Goal: Check status: Check status

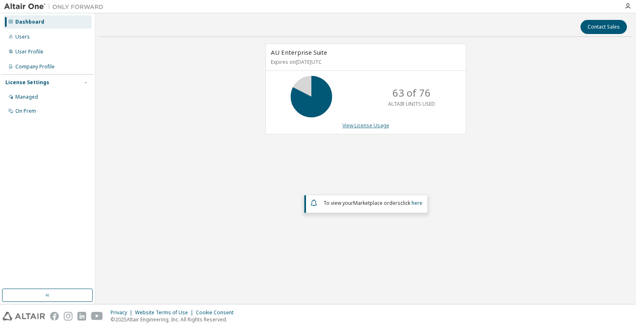
click at [380, 126] on link "View License Usage" at bounding box center [366, 125] width 47 height 7
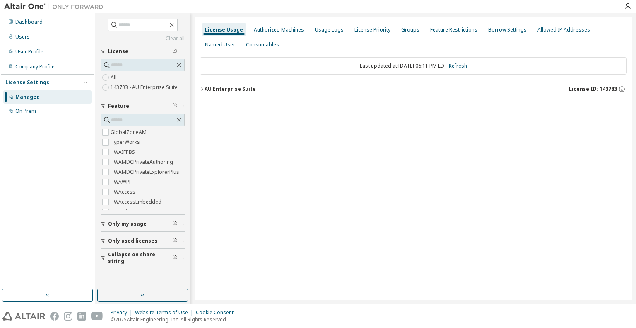
click at [203, 89] on icon "button" at bounding box center [202, 89] width 5 height 5
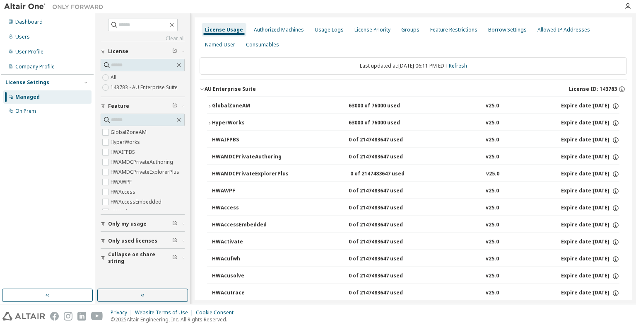
click at [213, 121] on div "HyperWorks" at bounding box center [249, 122] width 75 height 7
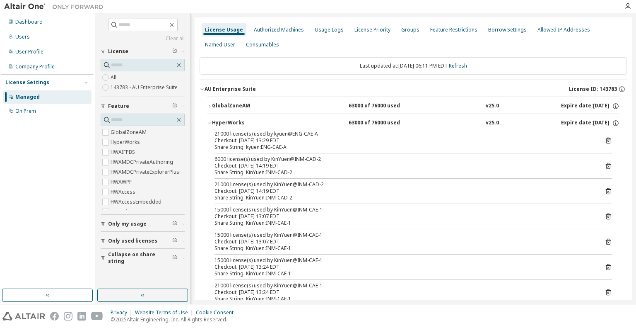
scroll to position [41, 0]
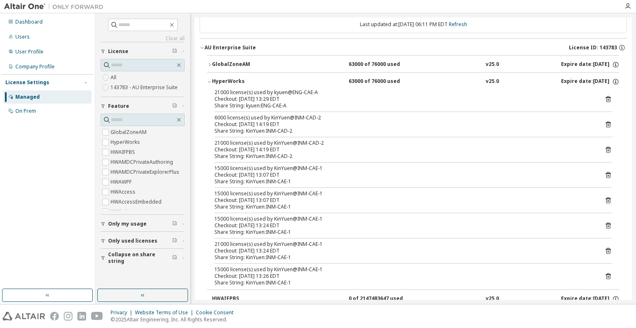
click at [176, 259] on span "button" at bounding box center [174, 257] width 5 height 7
click at [181, 256] on icon "button" at bounding box center [183, 257] width 5 height 2
click at [140, 301] on button "button" at bounding box center [142, 294] width 91 height 13
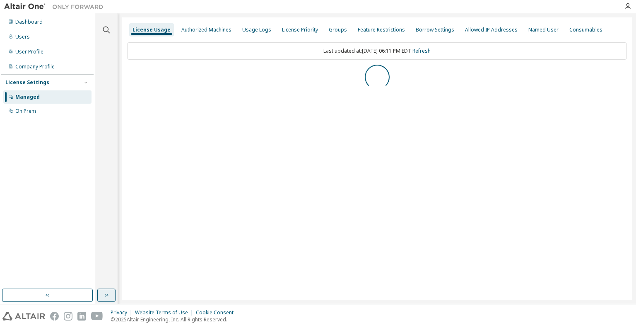
scroll to position [0, 0]
click at [106, 297] on icon "button" at bounding box center [106, 295] width 7 height 7
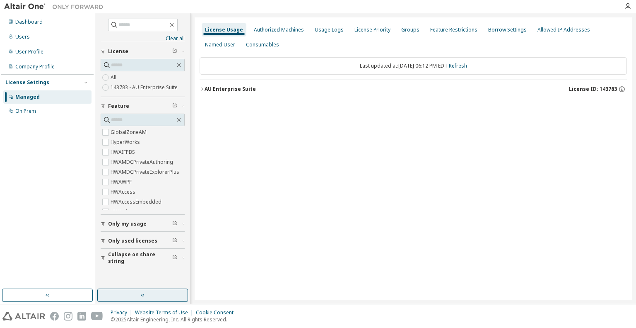
click at [211, 89] on div "AU Enterprise Suite" at bounding box center [230, 89] width 51 height 7
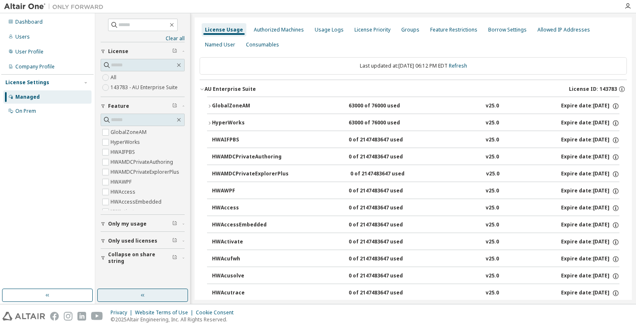
click at [208, 121] on icon "button" at bounding box center [209, 123] width 5 height 5
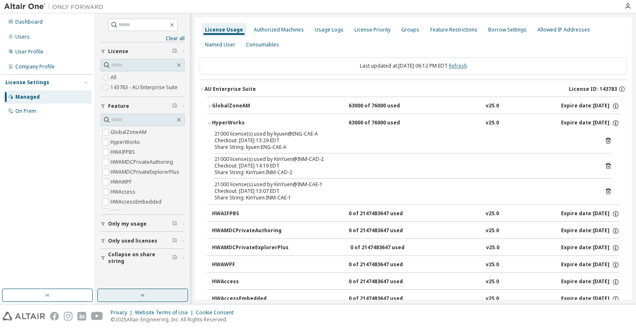
click at [467, 65] on link "Refresh" at bounding box center [458, 65] width 18 height 7
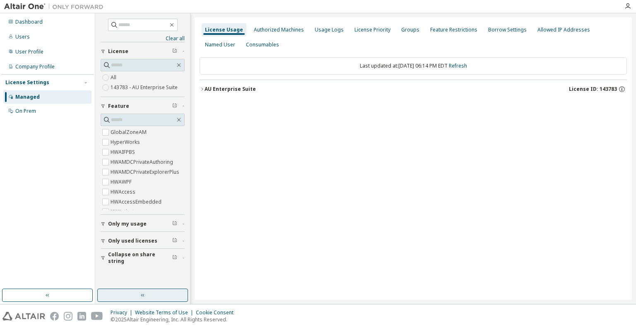
click at [206, 88] on div "AU Enterprise Suite" at bounding box center [230, 89] width 51 height 7
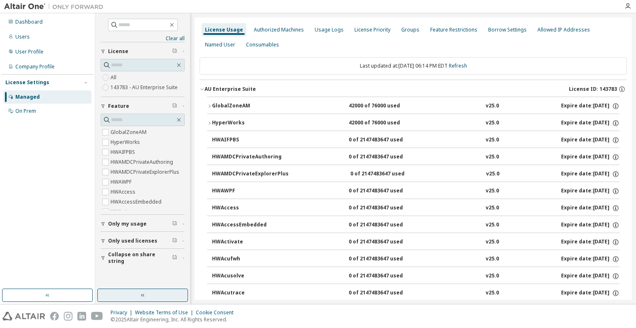
click at [208, 121] on icon "button" at bounding box center [209, 123] width 5 height 5
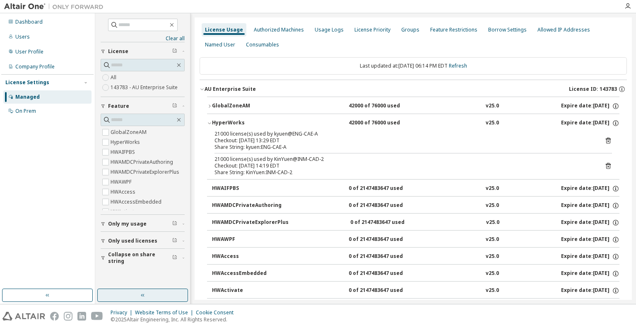
click at [209, 106] on icon "button" at bounding box center [209, 106] width 5 height 5
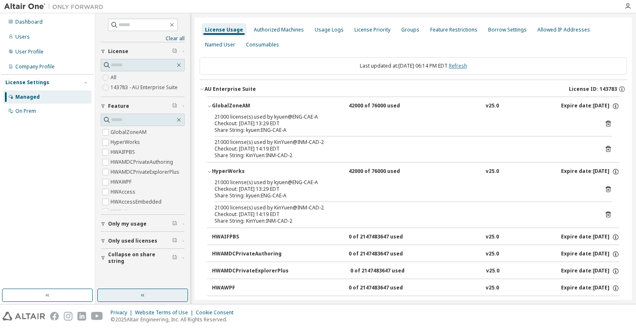
click at [462, 66] on link "Refresh" at bounding box center [458, 65] width 18 height 7
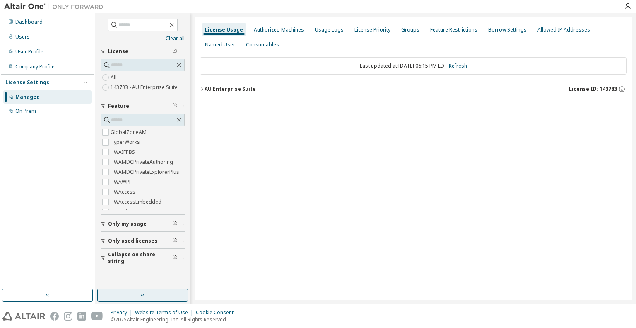
click at [202, 89] on icon "button" at bounding box center [202, 88] width 2 height 3
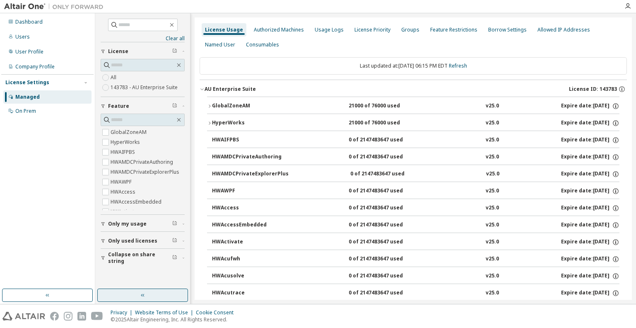
click at [209, 121] on icon "button" at bounding box center [209, 123] width 5 height 5
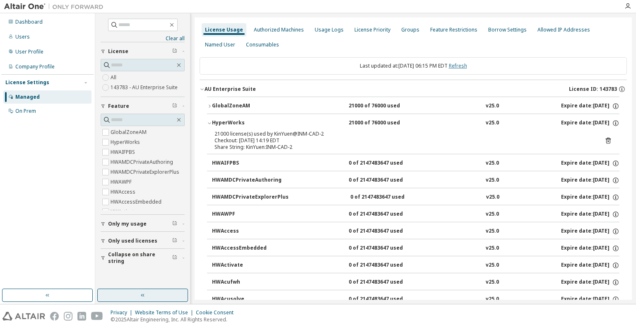
click at [460, 64] on link "Refresh" at bounding box center [458, 65] width 18 height 7
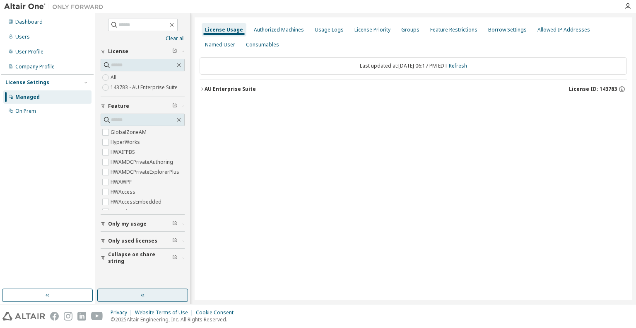
click at [201, 88] on icon "button" at bounding box center [202, 89] width 5 height 5
